Goal: Task Accomplishment & Management: Complete application form

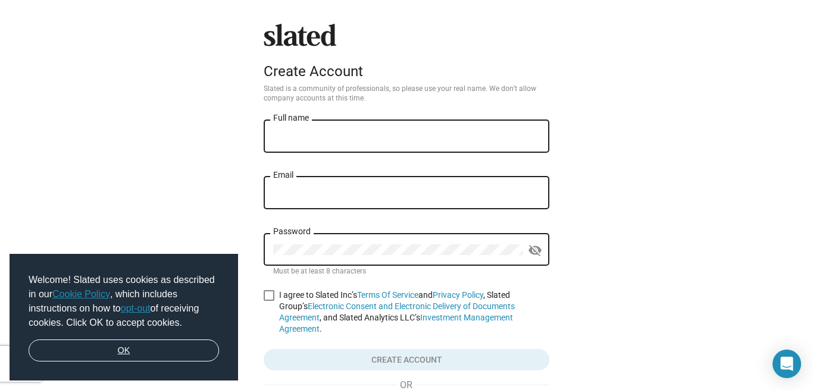
click at [155, 351] on link "OK" at bounding box center [124, 351] width 190 height 23
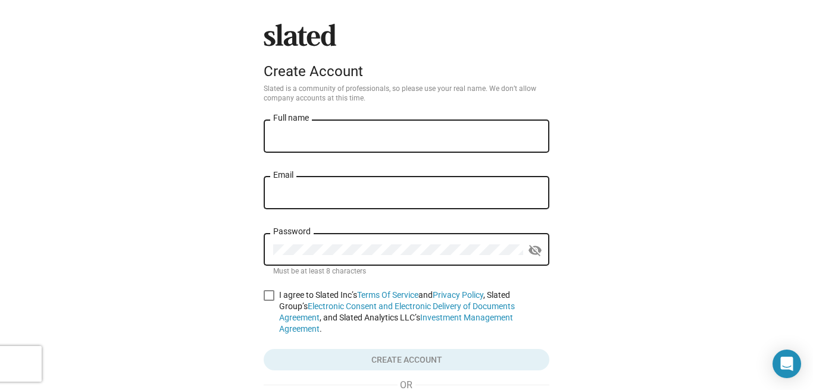
click at [321, 138] on input "Full name" at bounding box center [406, 137] width 267 height 11
type input "[PERSON_NAME]"
click at [309, 197] on input "Email" at bounding box center [406, 193] width 267 height 11
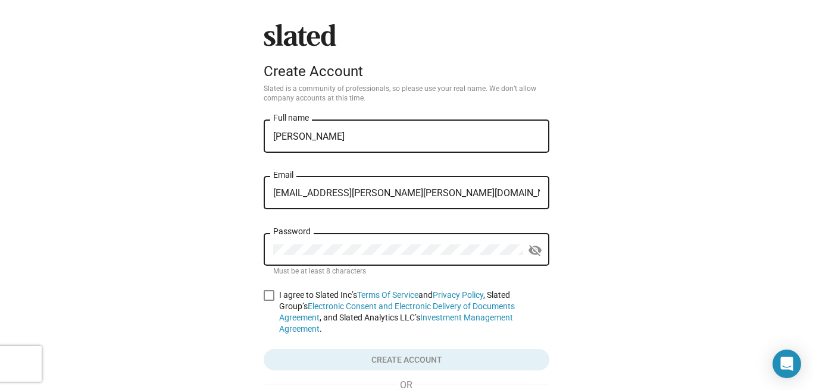
type input "[EMAIL_ADDRESS][PERSON_NAME][PERSON_NAME][DOMAIN_NAME]"
click at [537, 255] on mat-icon "visibility_off" at bounding box center [535, 251] width 14 height 18
click at [267, 295] on span at bounding box center [269, 295] width 11 height 11
click at [268, 301] on input "I agree to Slated Inc’s Terms Of Service and Privacy Policy , Slated Group’s El…" at bounding box center [268, 301] width 1 height 1
checkbox input "true"
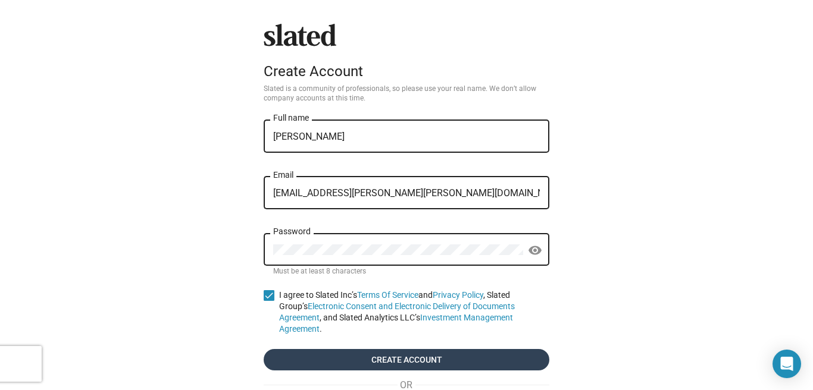
click at [403, 349] on span "Create account" at bounding box center [406, 359] width 267 height 21
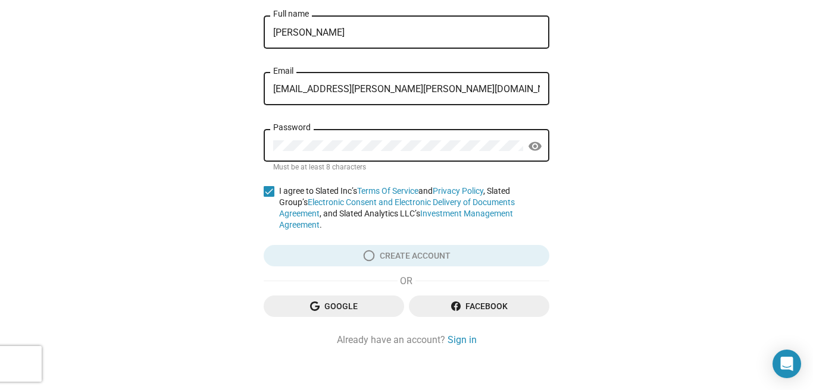
scroll to position [104, 0]
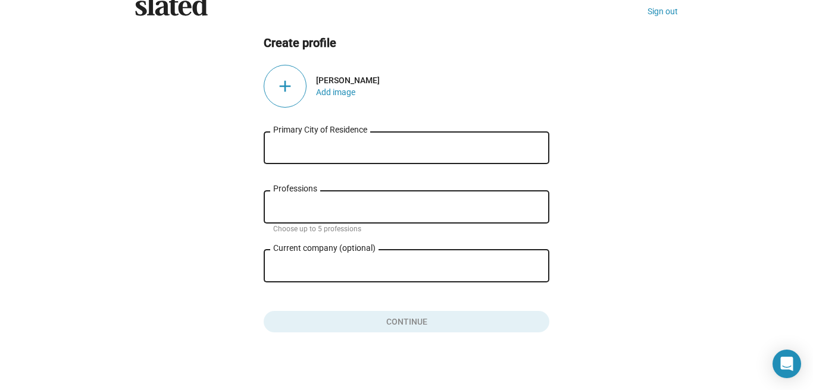
scroll to position [30, 0]
click at [400, 152] on input "Primary City of Residence" at bounding box center [406, 148] width 267 height 11
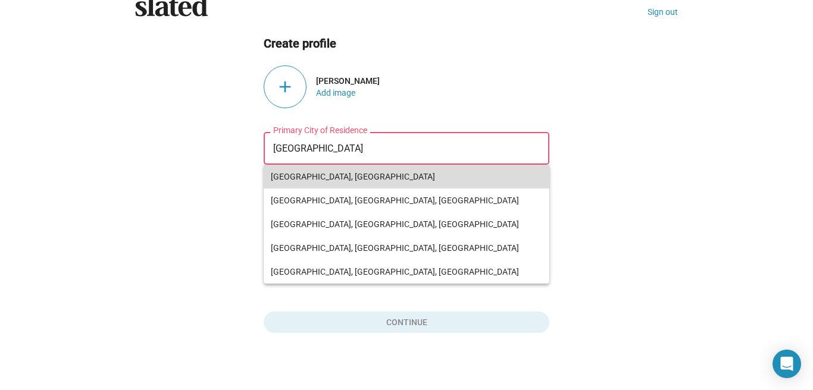
click at [360, 181] on span "[GEOGRAPHIC_DATA], [GEOGRAPHIC_DATA]" at bounding box center [406, 177] width 271 height 24
type input "[GEOGRAPHIC_DATA], [GEOGRAPHIC_DATA]"
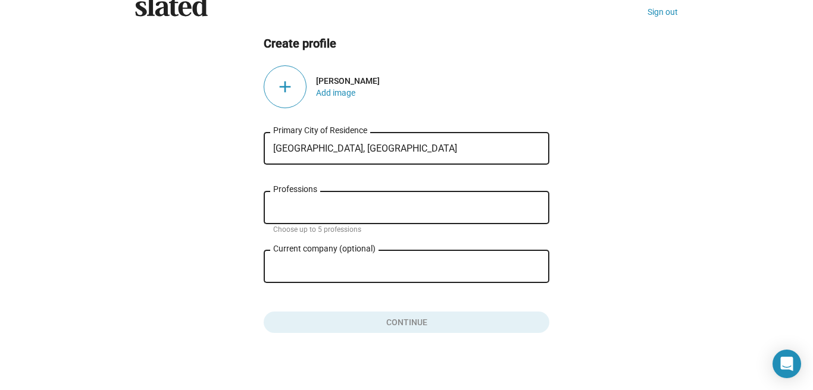
click at [346, 205] on input "Professions" at bounding box center [409, 208] width 267 height 11
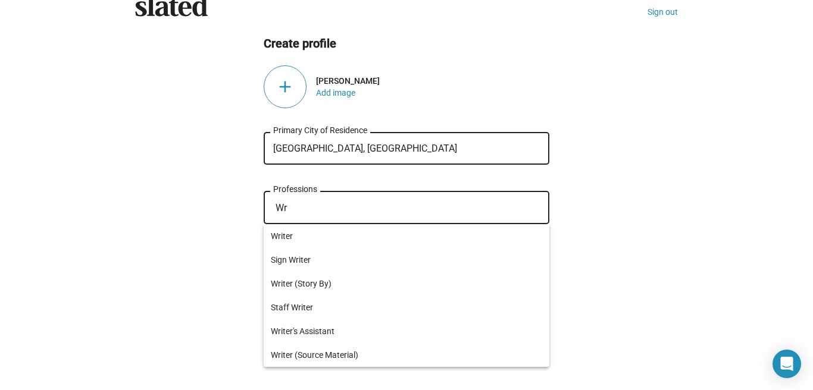
type input "W"
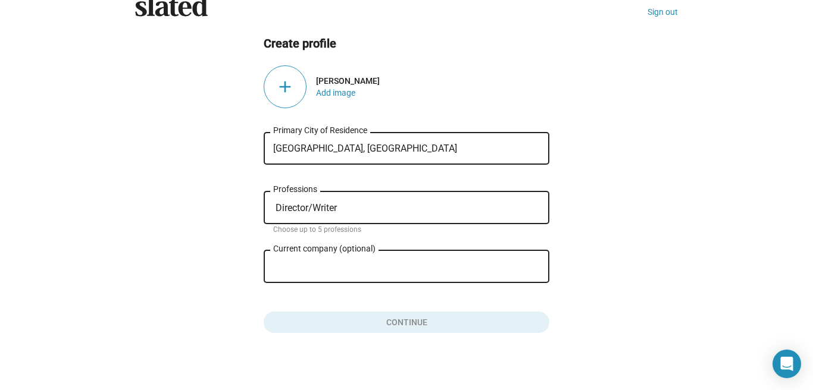
click at [586, 246] on ng-component "Create profile add [PERSON_NAME] Add image [GEOGRAPHIC_DATA], [DEMOGRAPHIC_DATA…" at bounding box center [406, 185] width 543 height 298
click at [410, 268] on input "Current company (optional)" at bounding box center [398, 267] width 250 height 11
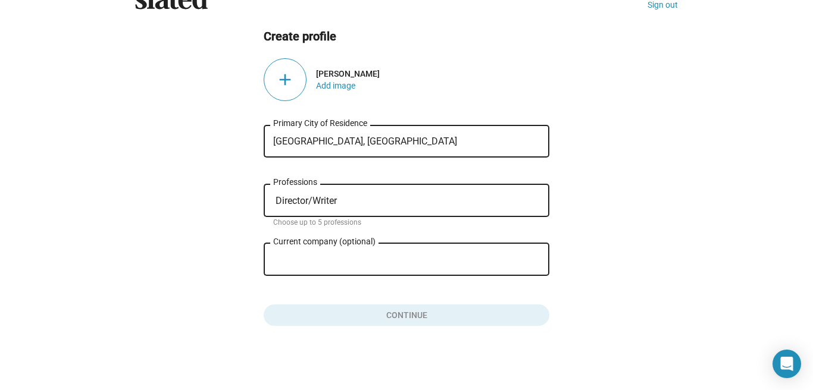
click at [342, 203] on input "Director/Writer" at bounding box center [409, 201] width 267 height 11
type input "D"
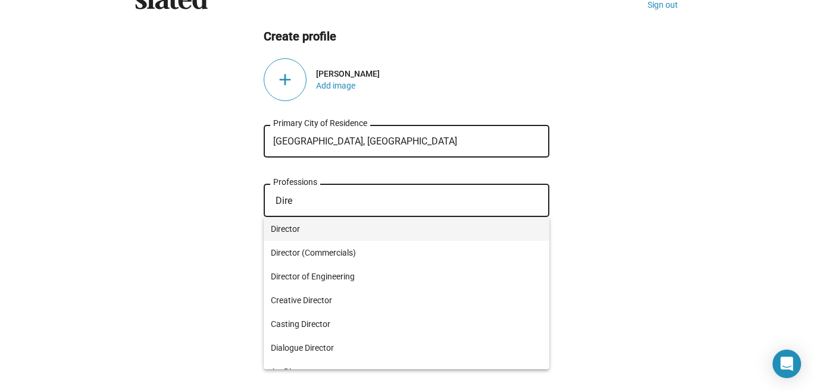
type input "Dire"
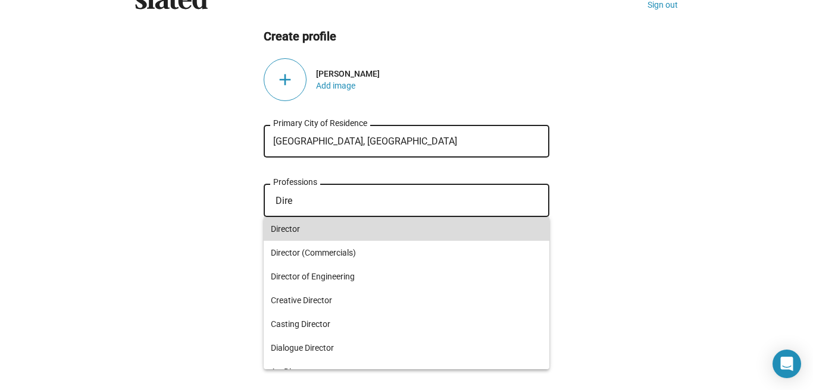
click at [296, 229] on span "Director" at bounding box center [406, 229] width 271 height 24
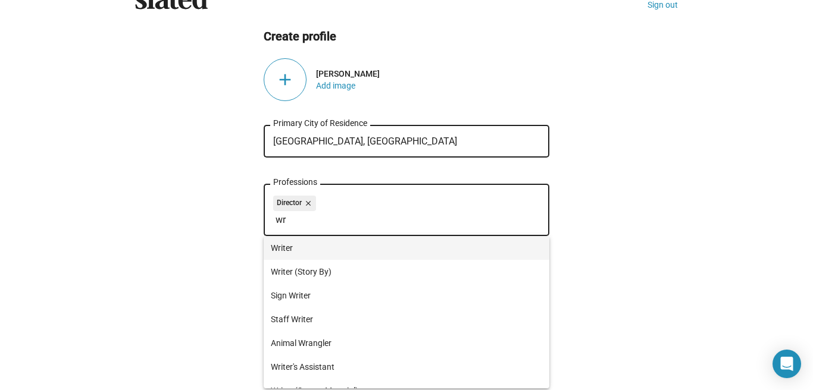
type input "wr"
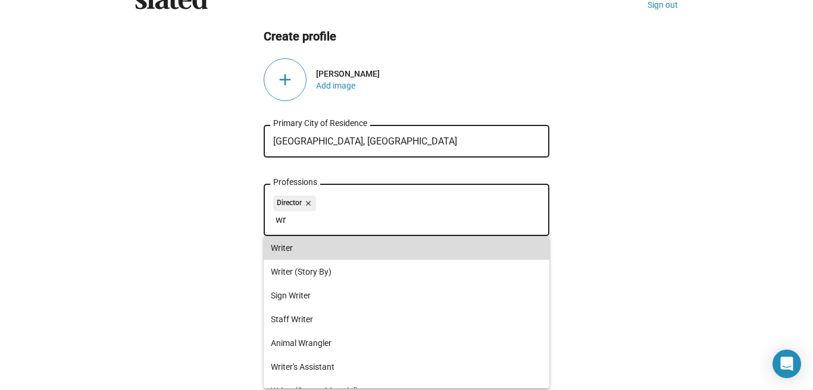
click at [289, 244] on span "Writer" at bounding box center [406, 248] width 271 height 24
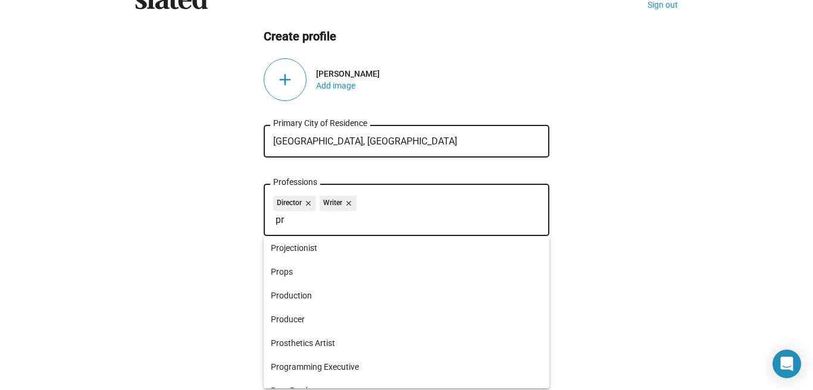
type input "p"
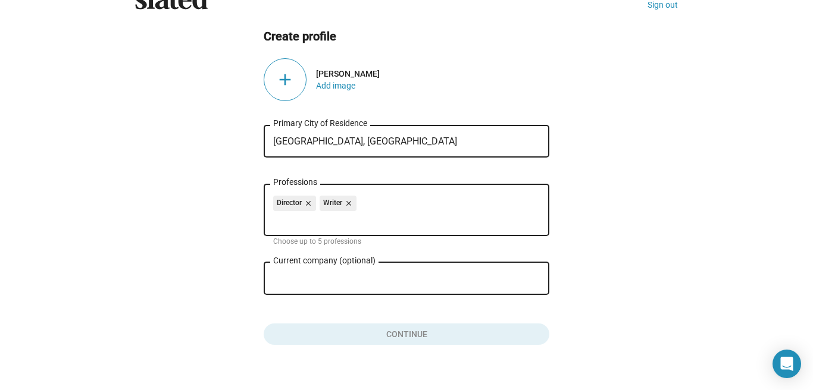
click at [331, 275] on input "Current company (optional)" at bounding box center [398, 279] width 250 height 11
click at [718, 339] on div "Slated Sign out Create profile add [PERSON_NAME] Add image [GEOGRAPHIC_DATA], […" at bounding box center [406, 186] width 813 height 446
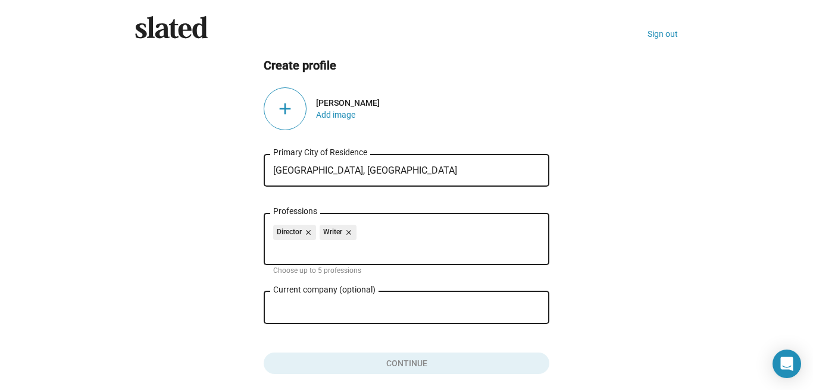
scroll to position [6, 0]
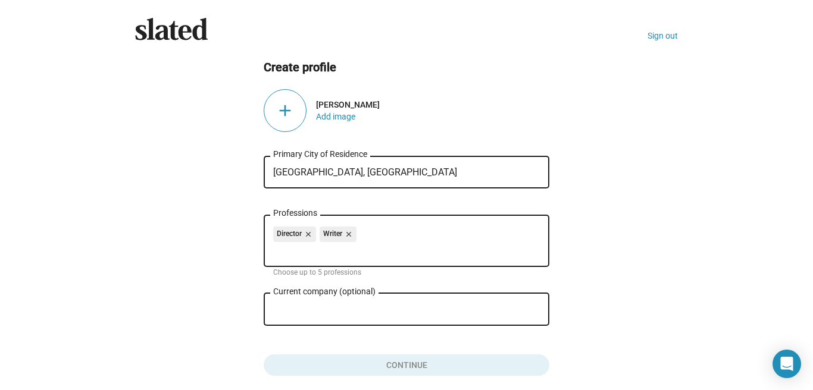
click at [318, 248] on input "Professions" at bounding box center [409, 251] width 267 height 11
click at [627, 261] on ng-component "Create profile add [PERSON_NAME] Add image [GEOGRAPHIC_DATA], [DEMOGRAPHIC_DATA…" at bounding box center [406, 218] width 543 height 317
click at [290, 115] on div "add" at bounding box center [285, 110] width 43 height 43
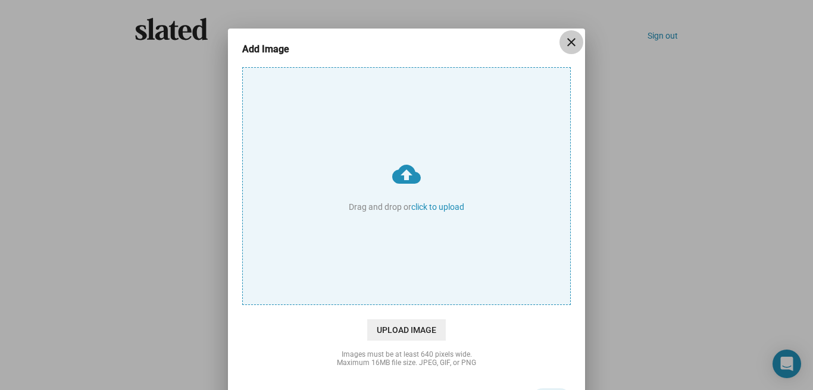
click at [570, 43] on mat-icon "close" at bounding box center [571, 42] width 14 height 14
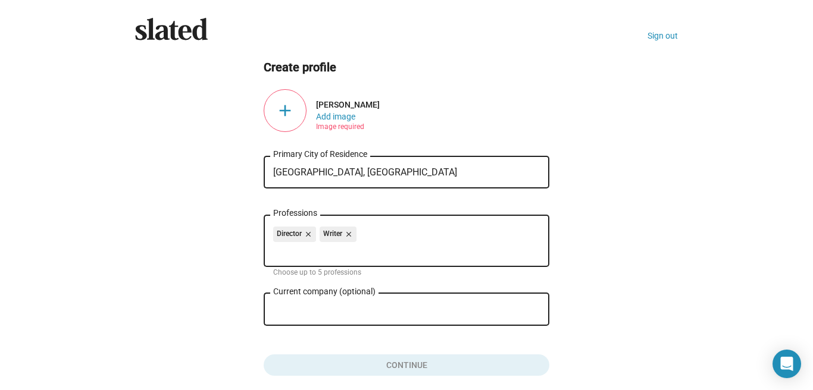
click at [289, 109] on div "add" at bounding box center [285, 110] width 43 height 43
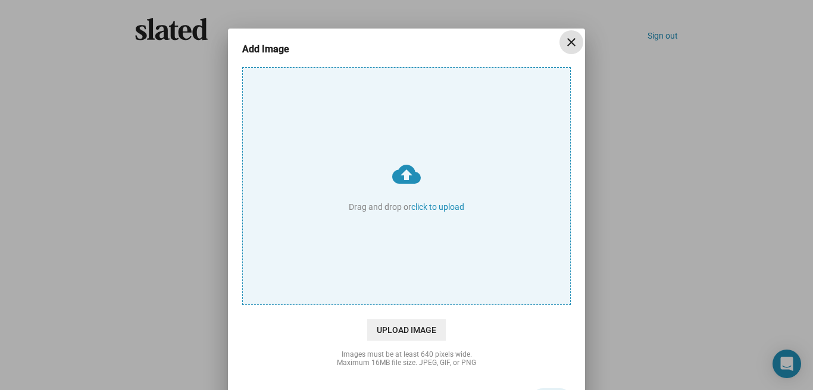
click at [570, 38] on mat-icon "close" at bounding box center [571, 42] width 14 height 14
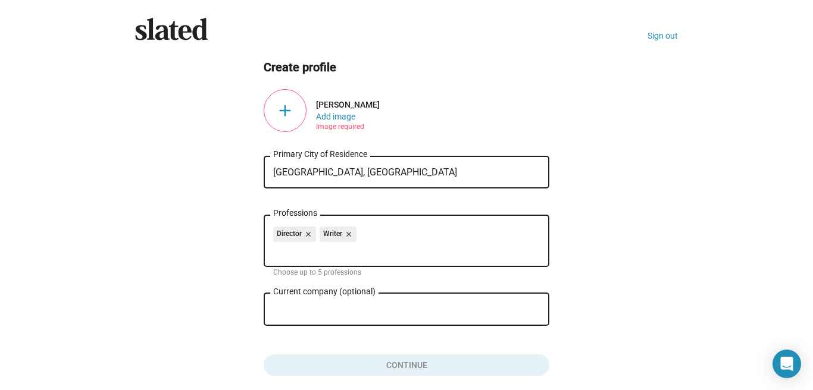
click at [284, 111] on div "add" at bounding box center [285, 110] width 43 height 43
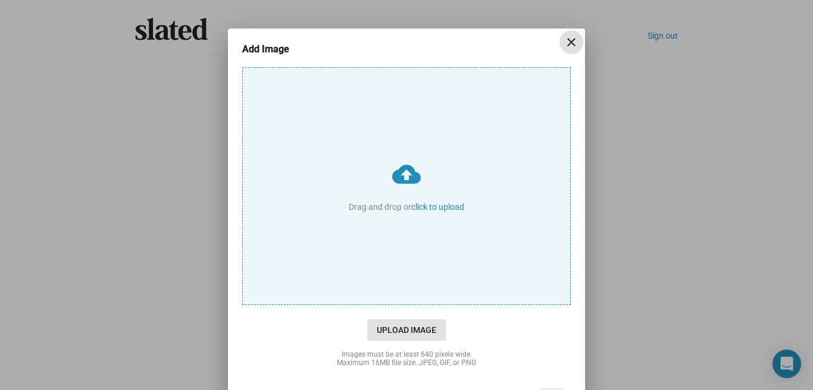
click at [418, 328] on span "Upload Image" at bounding box center [406, 330] width 79 height 21
click at [418, 305] on input "cloud_upload Drag and drop or click to upload" at bounding box center [406, 186] width 327 height 237
type input "C:\fakepath\Screen Shot [DATE] 9.27.32 AM.png"
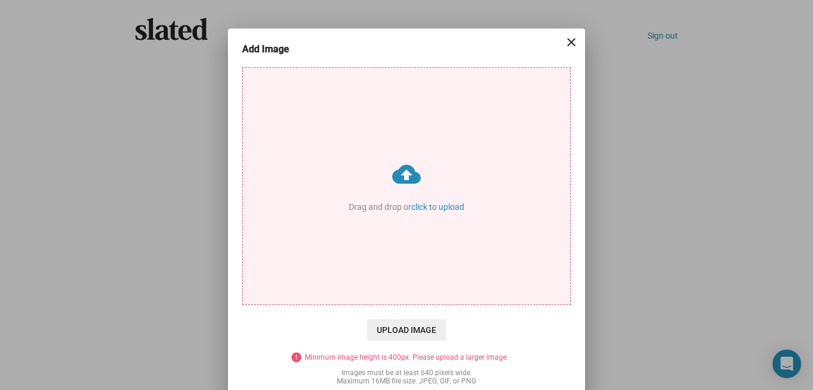
click at [572, 42] on mat-icon "close" at bounding box center [571, 42] width 14 height 14
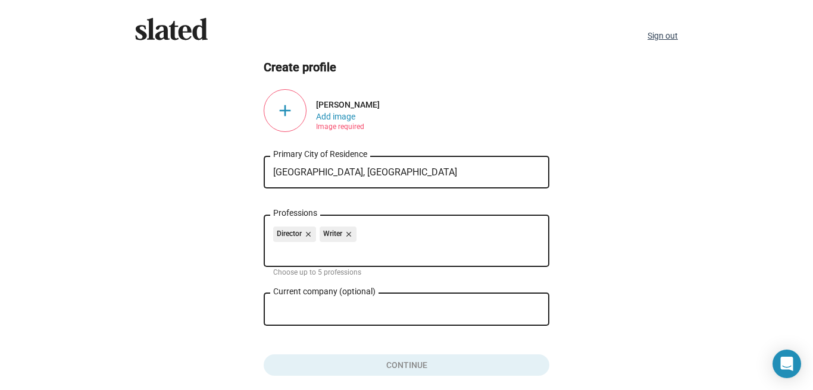
click at [669, 36] on link "Sign out" at bounding box center [662, 36] width 30 height 10
